Goal: Transaction & Acquisition: Obtain resource

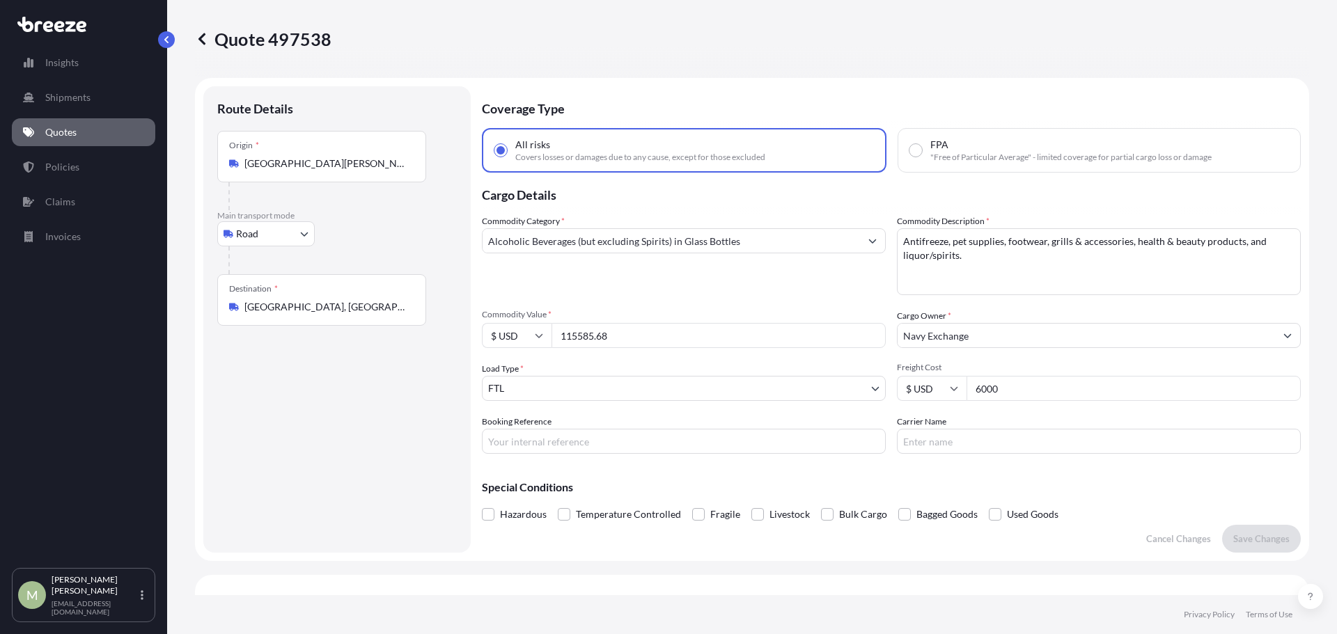
select select "Road"
select select "2"
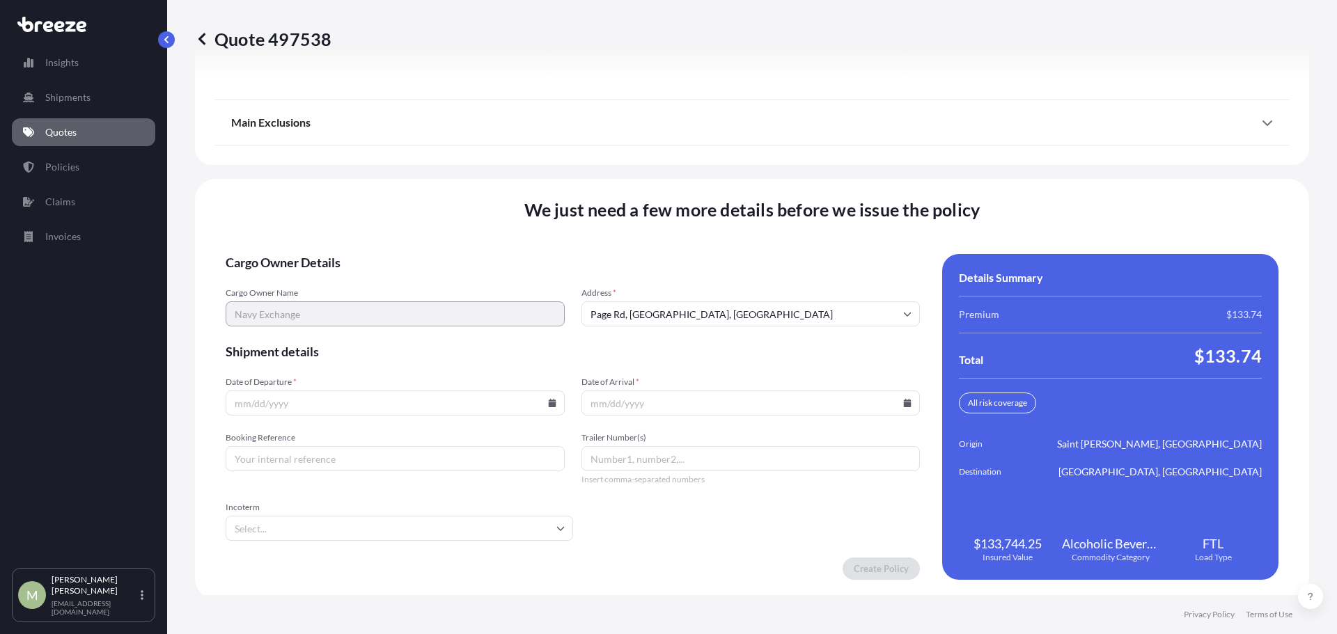
scroll to position [1913, 0]
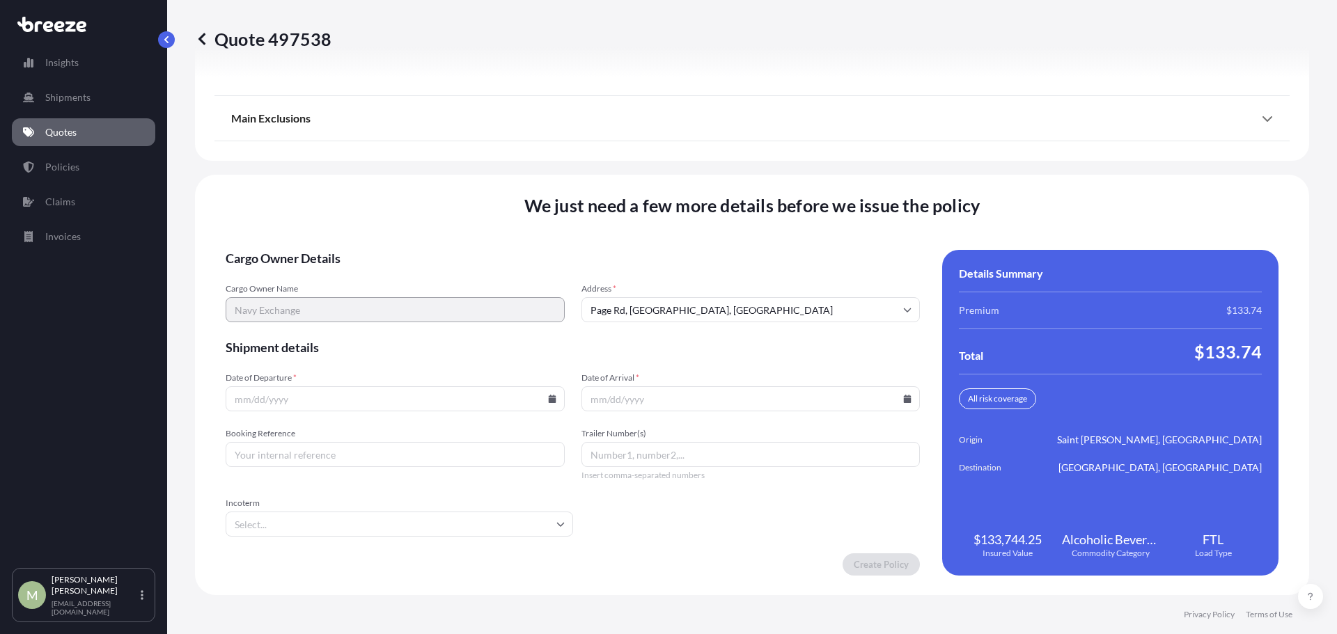
click at [524, 404] on input "Date of Departure *" at bounding box center [395, 398] width 339 height 25
click at [558, 391] on input "Date of Departure *" at bounding box center [395, 398] width 339 height 25
click at [553, 397] on input "Date of Departure *" at bounding box center [395, 398] width 339 height 25
click at [535, 399] on input "Date of Departure *" at bounding box center [395, 398] width 339 height 25
click at [549, 397] on icon at bounding box center [552, 399] width 8 height 8
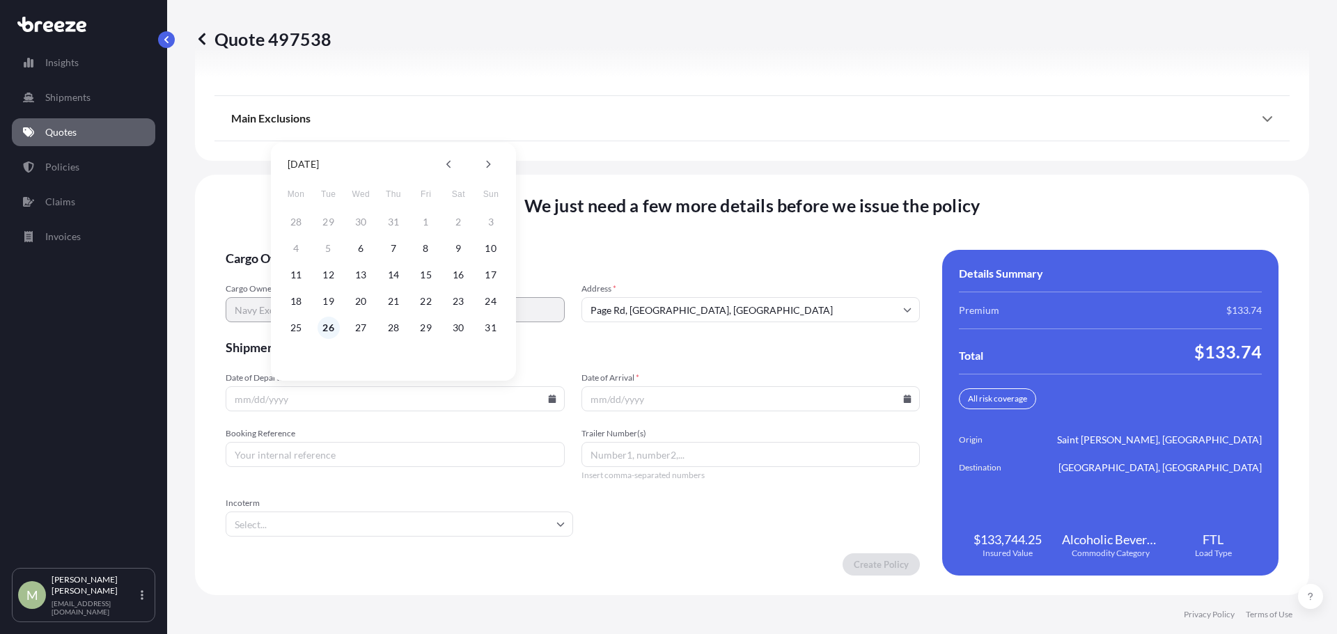
click at [325, 329] on button "26" at bounding box center [329, 328] width 22 height 22
type input "[DATE]"
click at [904, 396] on icon at bounding box center [908, 399] width 8 height 8
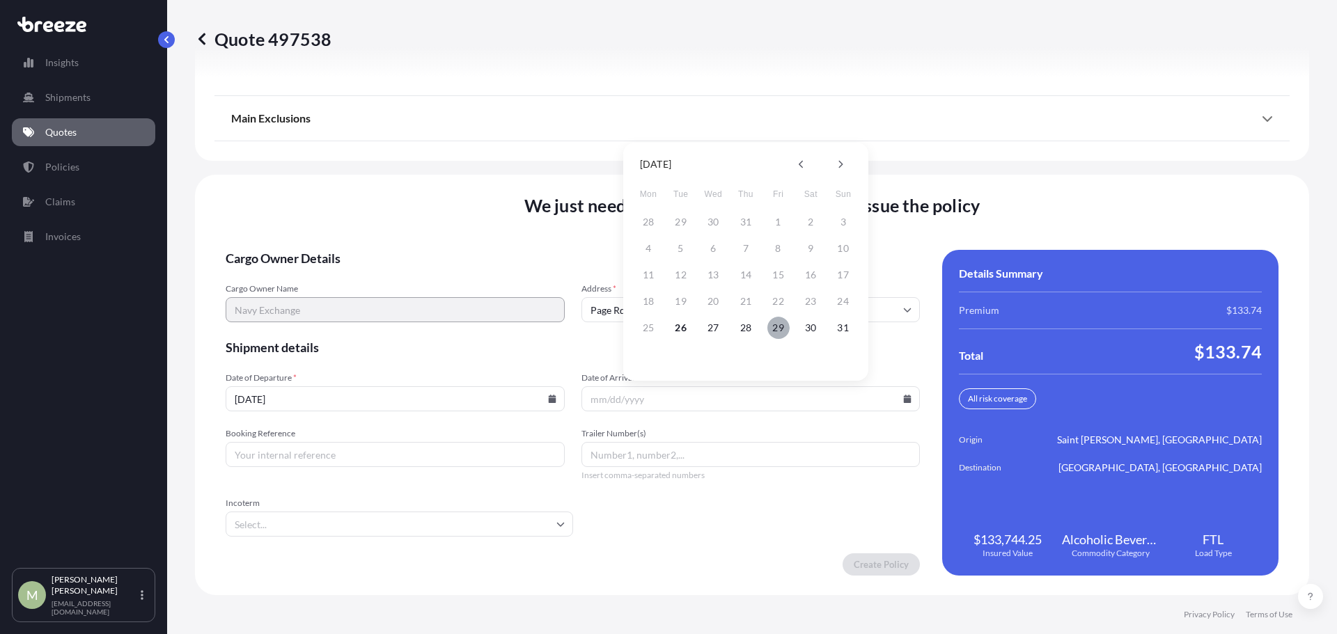
click at [787, 327] on button "29" at bounding box center [778, 328] width 22 height 22
type input "[DATE]"
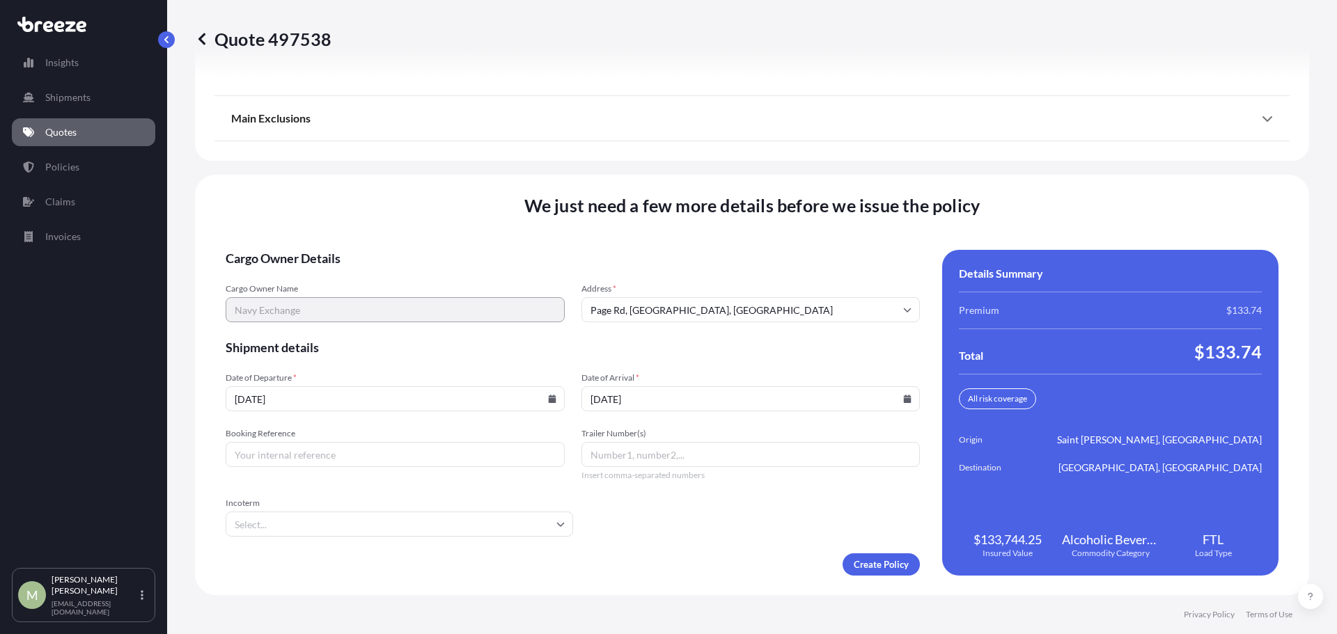
click at [302, 457] on input "Booking Reference" at bounding box center [395, 454] width 339 height 25
type input "1476066"
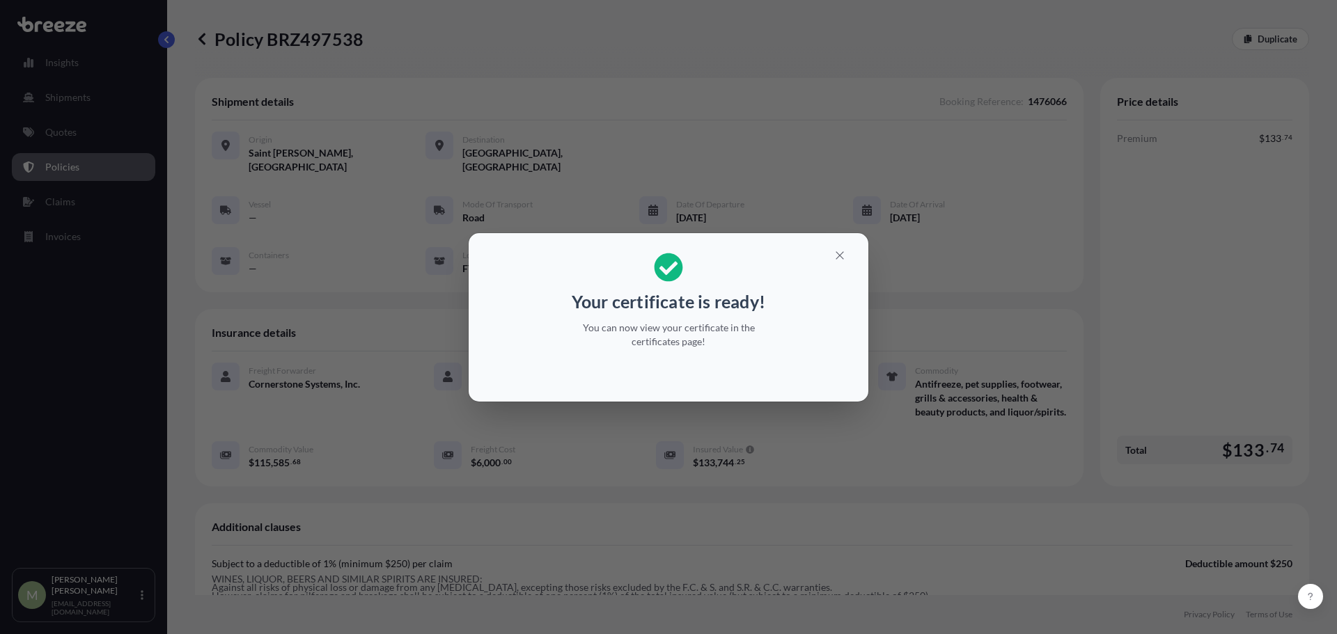
click at [667, 448] on div "Your certificate is ready! You can now view your certificate in the certificate…" at bounding box center [668, 317] width 1337 height 634
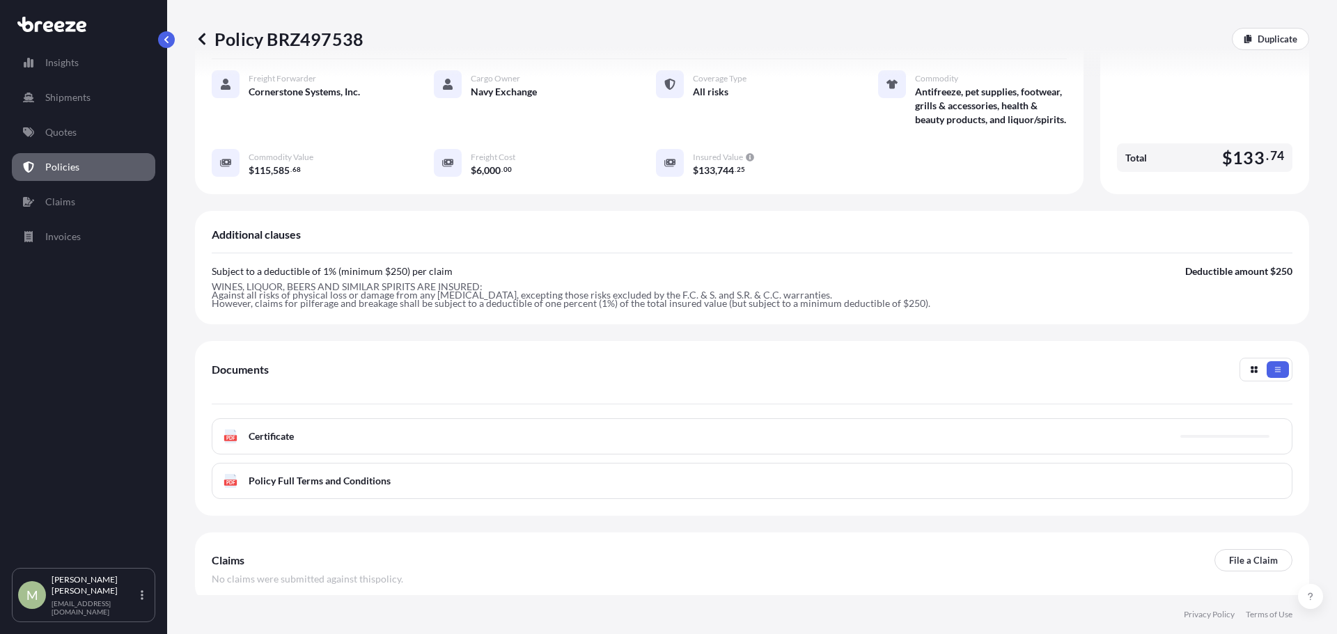
scroll to position [348, 0]
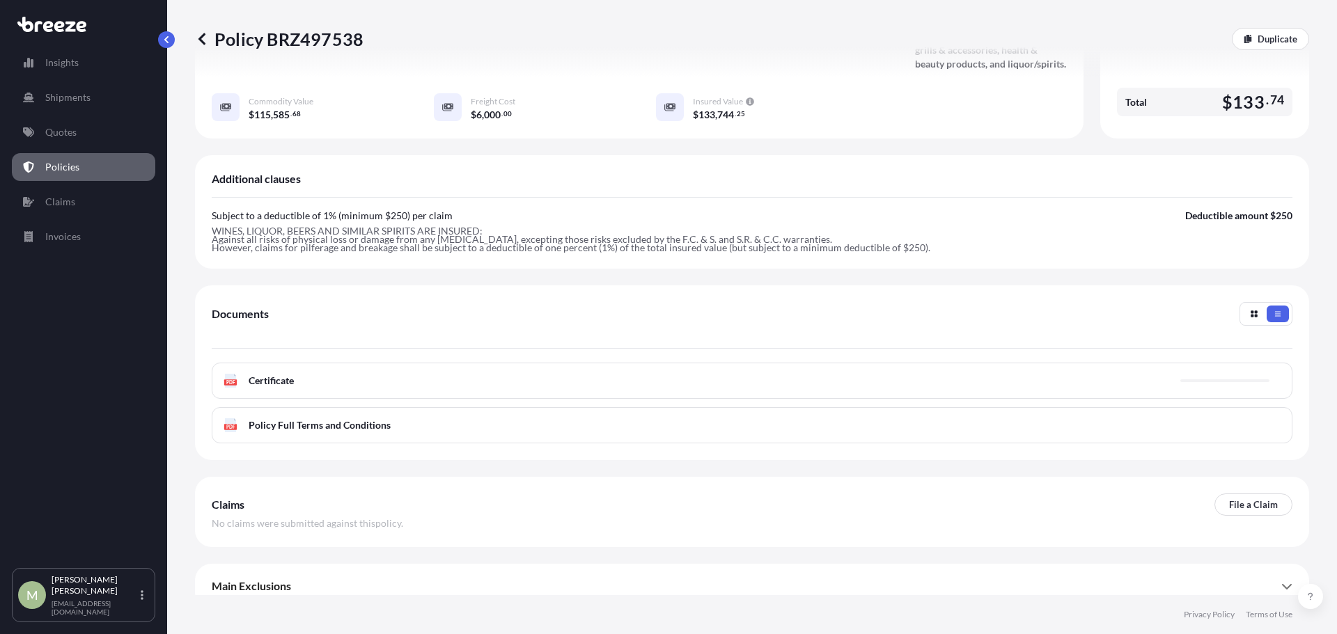
click at [323, 379] on div "PDF Certificate" at bounding box center [752, 381] width 1081 height 36
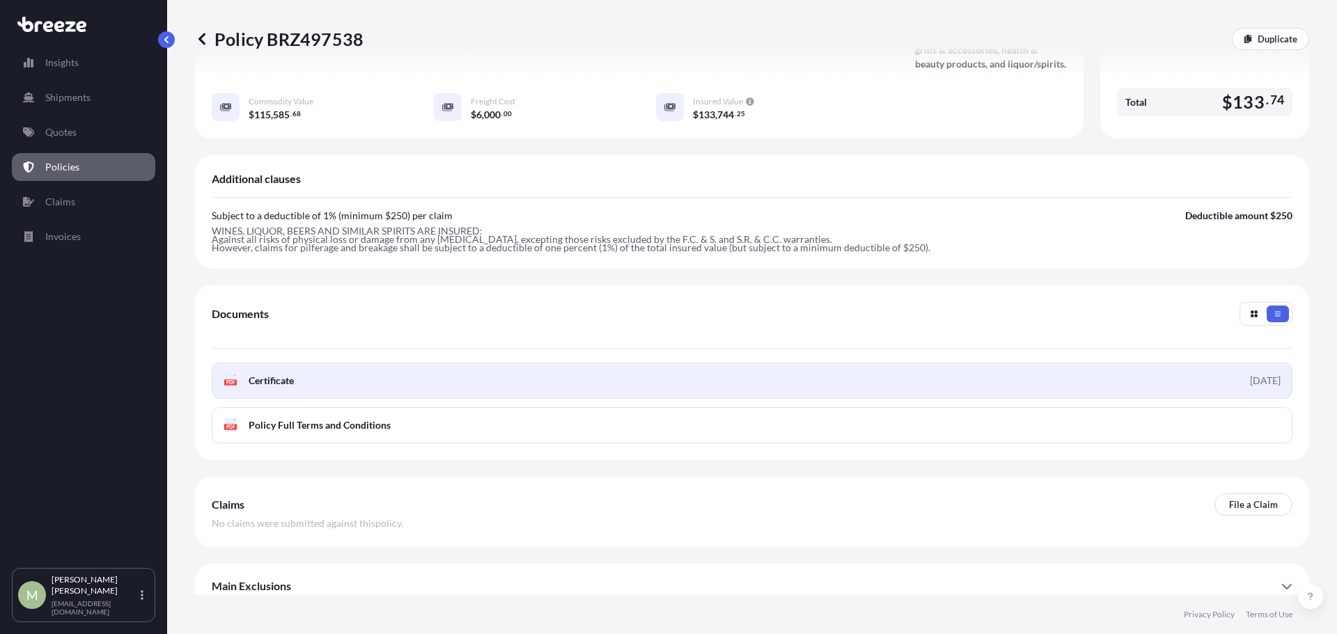
click at [379, 370] on link "PDF Certificate [DATE]" at bounding box center [752, 381] width 1081 height 36
